Goal: Task Accomplishment & Management: Manage account settings

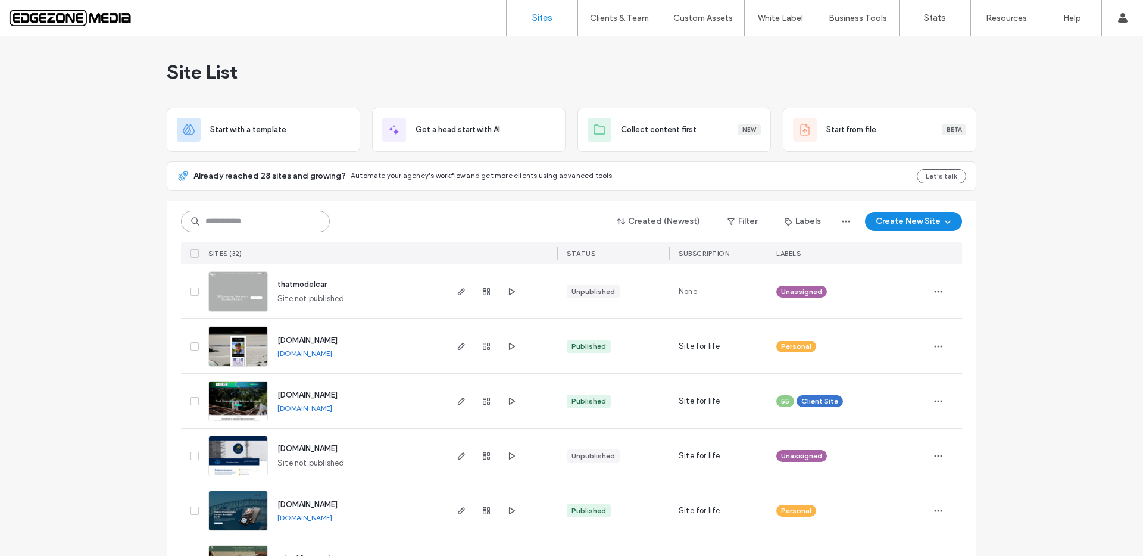
click at [291, 221] on input at bounding box center [255, 221] width 149 height 21
paste input "********"
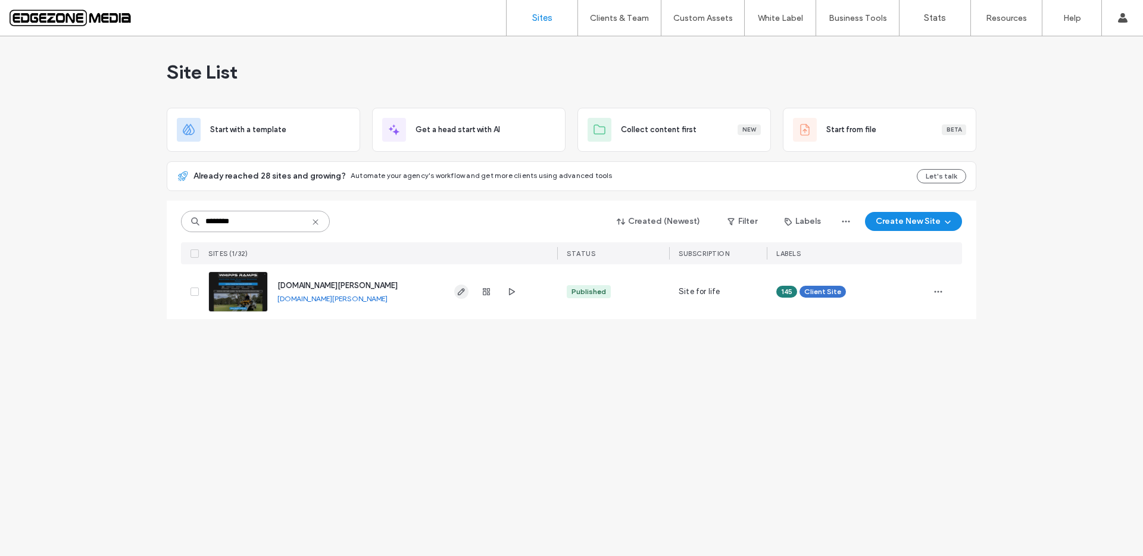
type input "********"
click at [461, 294] on icon "button" at bounding box center [462, 292] width 10 height 10
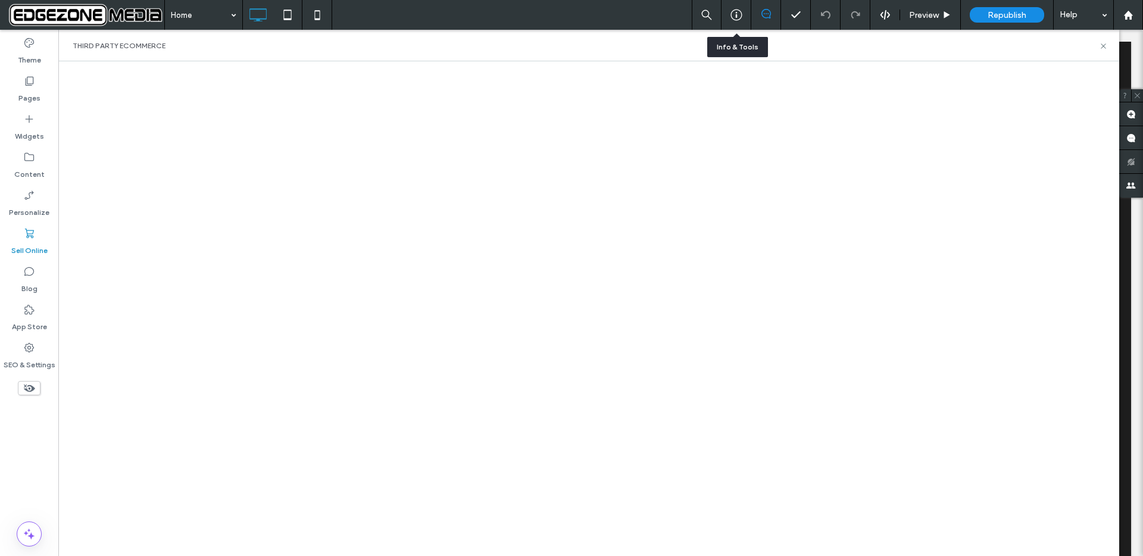
click at [745, 15] on div at bounding box center [736, 15] width 29 height 12
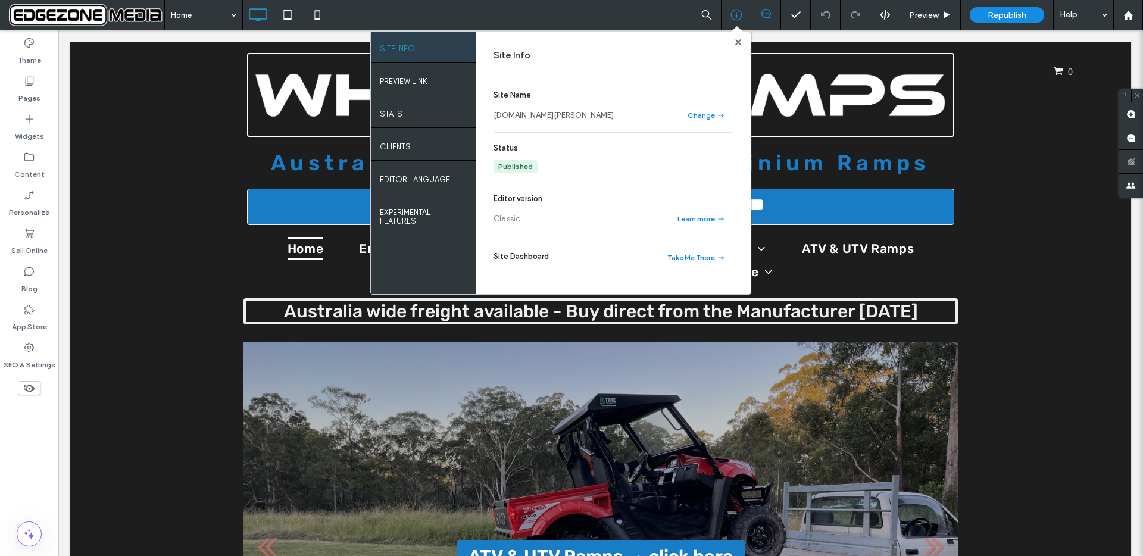
click at [546, 116] on link "[DOMAIN_NAME][PERSON_NAME]" at bounding box center [554, 116] width 120 height 12
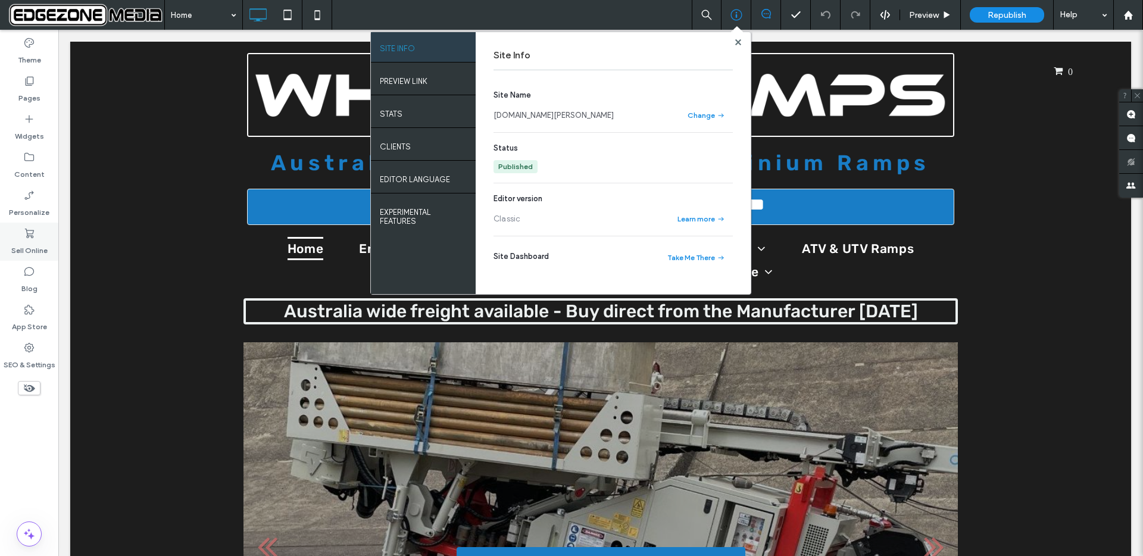
click at [38, 235] on div "Sell Online" at bounding box center [29, 242] width 58 height 38
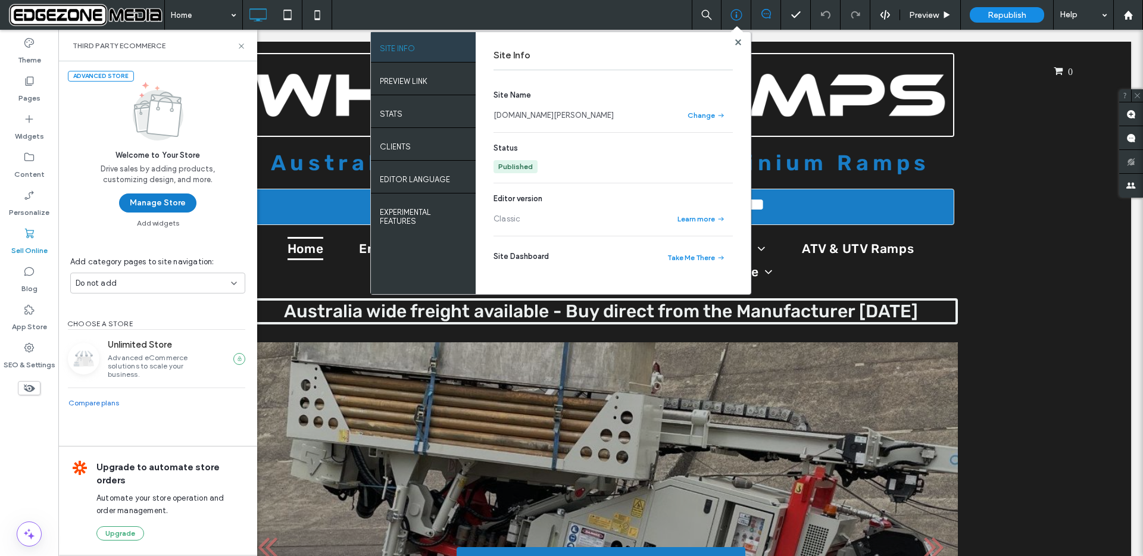
click at [157, 197] on button "Manage Store" at bounding box center [157, 203] width 77 height 19
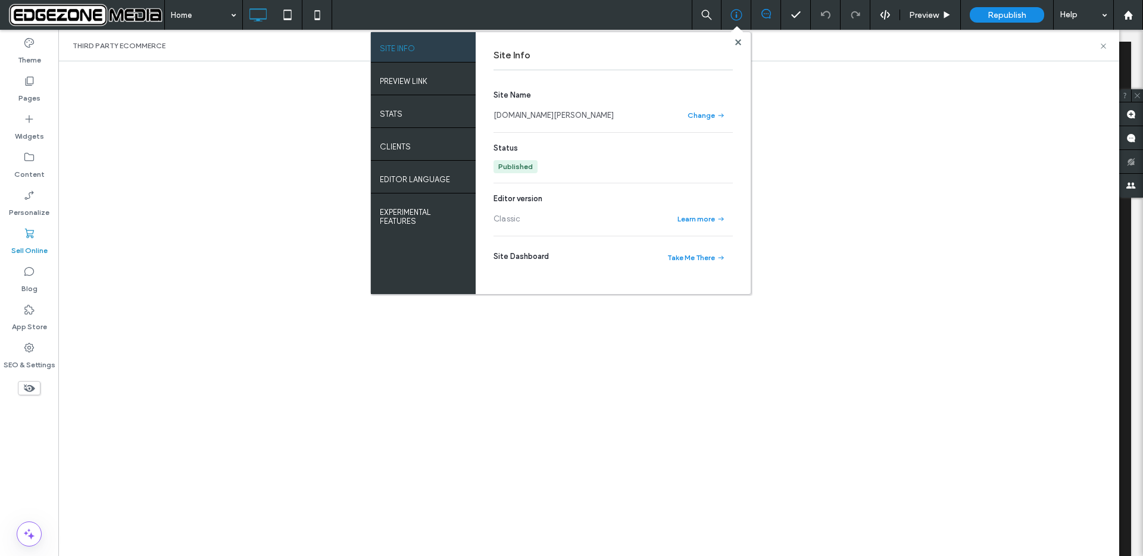
click at [741, 41] on div at bounding box center [738, 42] width 9 height 9
drag, startPoint x: 740, startPoint y: 41, endPoint x: 674, endPoint y: 49, distance: 66.6
click at [740, 41] on icon at bounding box center [739, 42] width 6 height 6
